Goal: Check status: Check status

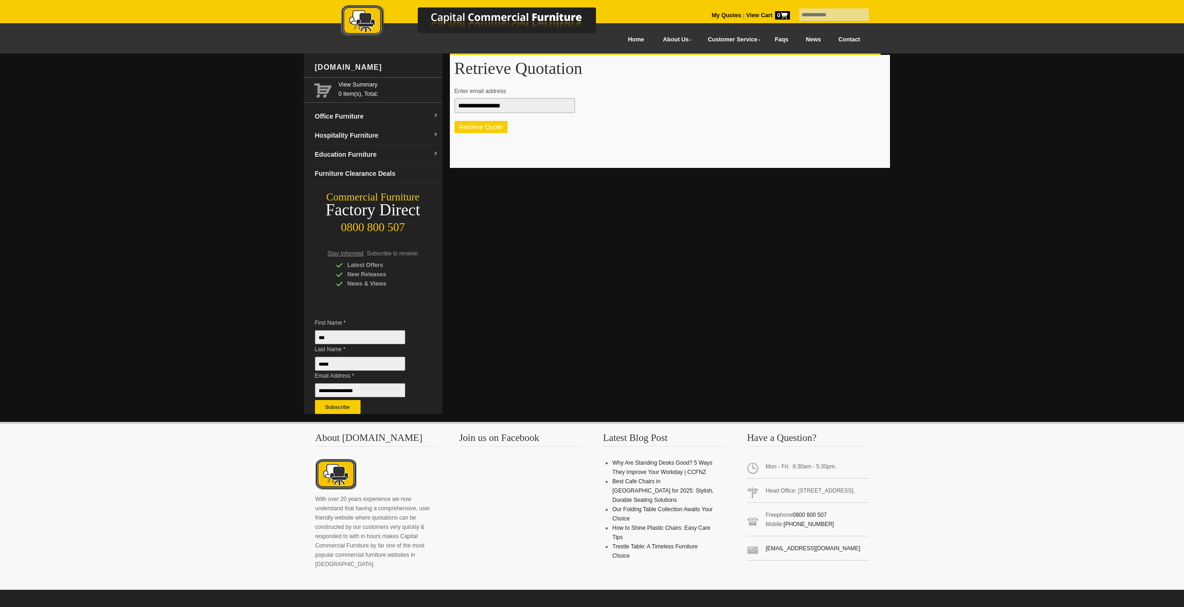
drag, startPoint x: 0, startPoint y: 0, endPoint x: 483, endPoint y: 125, distance: 499.4
click at [483, 125] on button "Retrieve Quote" at bounding box center [481, 127] width 53 height 12
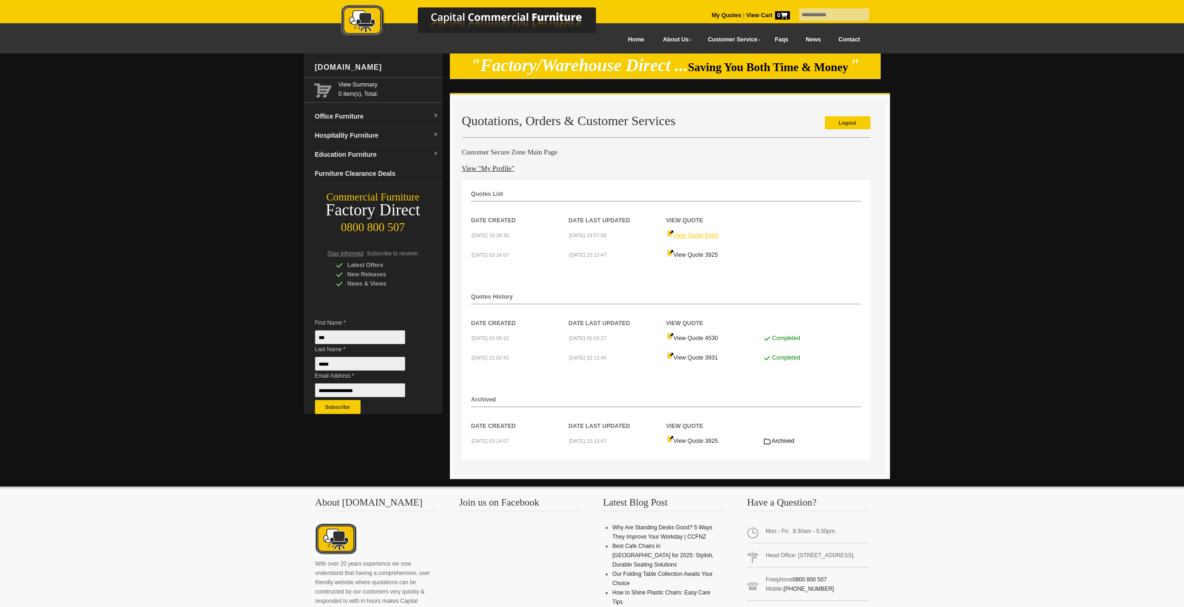
click at [695, 233] on link "View Quote 6443" at bounding box center [693, 235] width 52 height 7
